Goal: Task Accomplishment & Management: Manage account settings

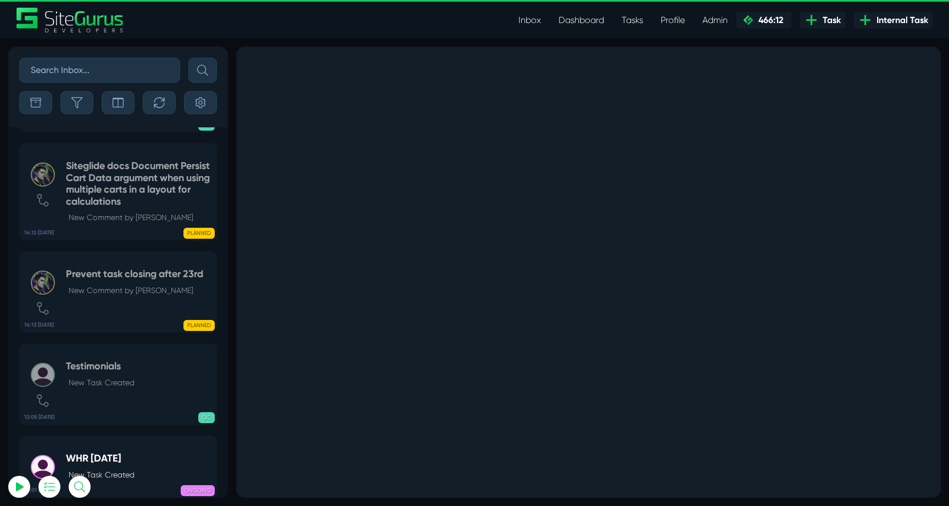
select select "0"
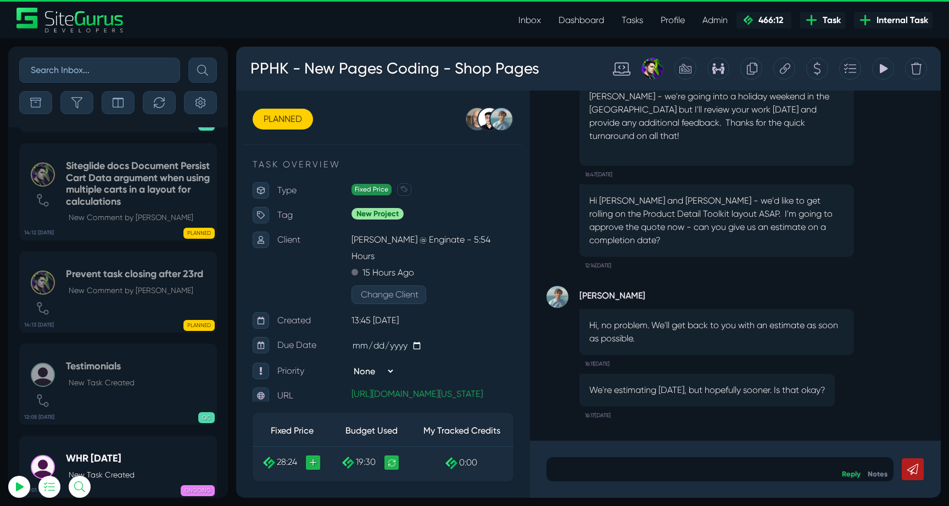
scroll to position [-43323, 0]
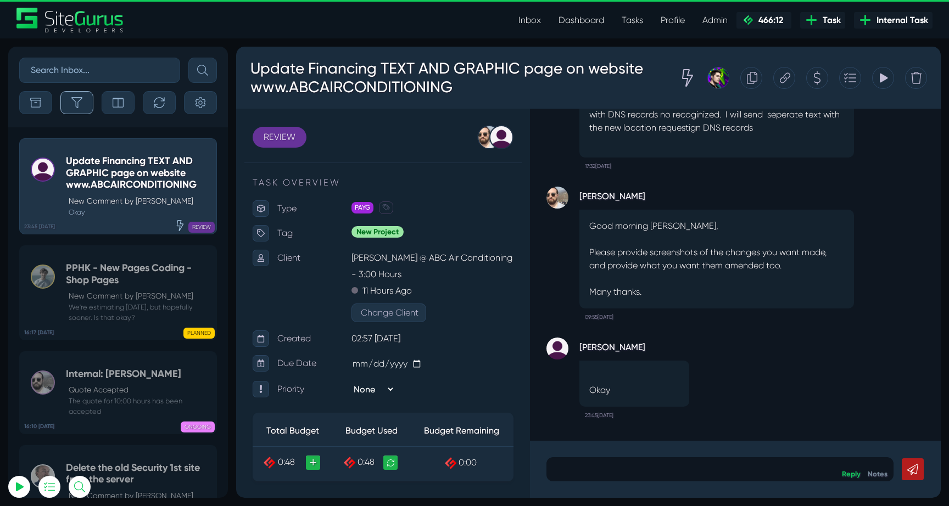
click at [88, 101] on button "button" at bounding box center [76, 102] width 33 height 23
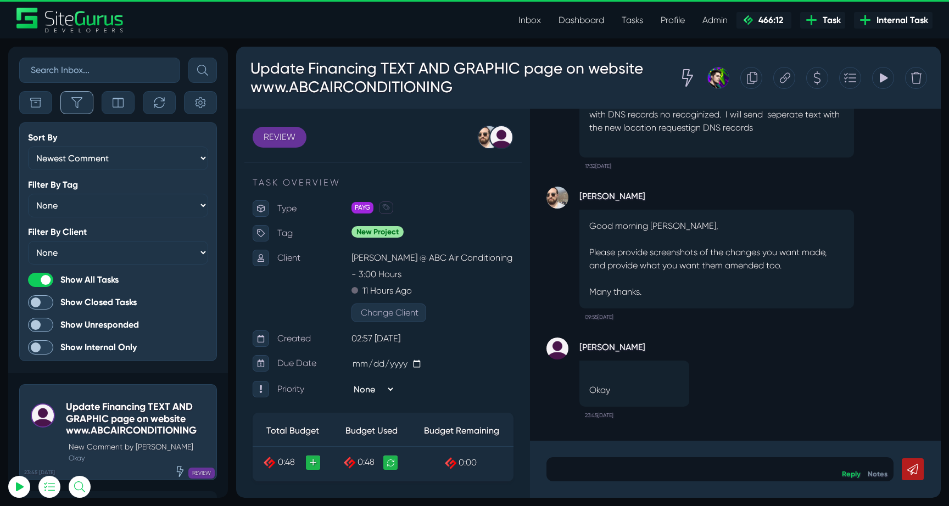
click at [88, 101] on button "button" at bounding box center [76, 102] width 33 height 23
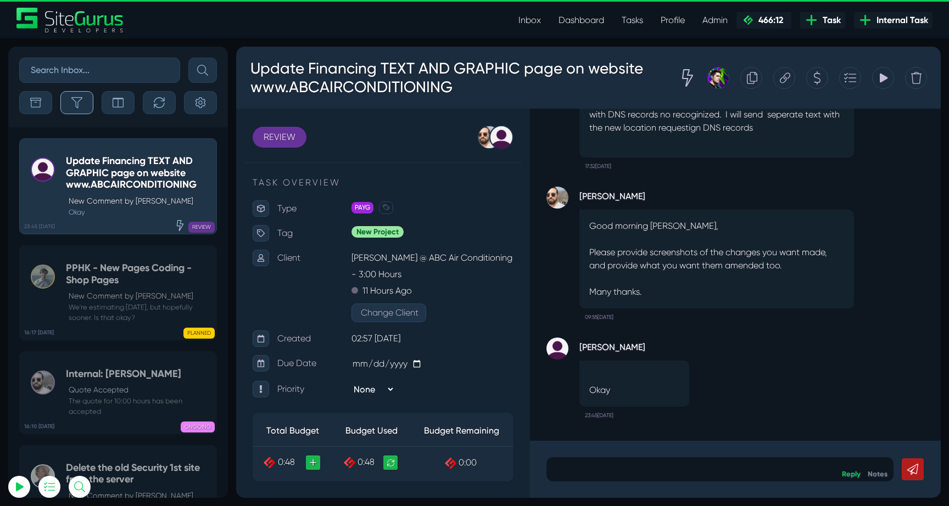
scroll to position [-43430, 0]
click at [164, 101] on icon "button" at bounding box center [159, 102] width 10 height 10
